Goal: Find specific page/section: Find specific page/section

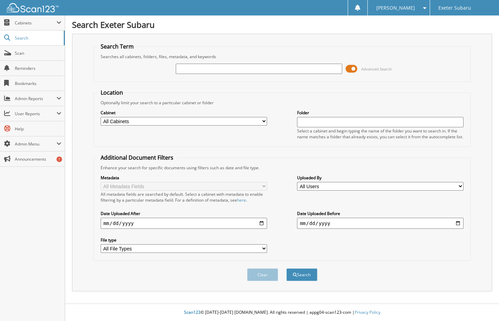
click at [220, 70] on input "text" at bounding box center [259, 69] width 166 height 10
type input "[PERSON_NAME]"
click at [286, 269] on button "Search" at bounding box center [301, 275] width 31 height 13
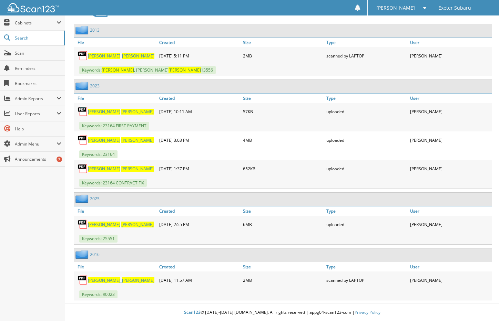
scroll to position [332, 0]
click at [121, 140] on span "[PERSON_NAME]" at bounding box center [137, 140] width 32 height 6
